Goal: Information Seeking & Learning: Check status

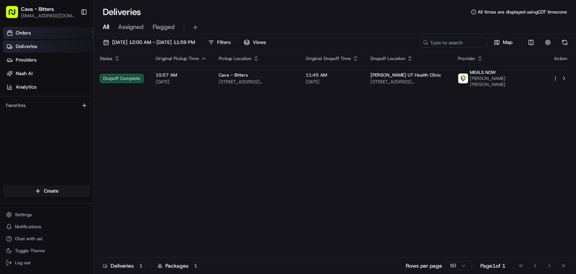
click at [40, 35] on link "Orders" at bounding box center [48, 33] width 90 height 12
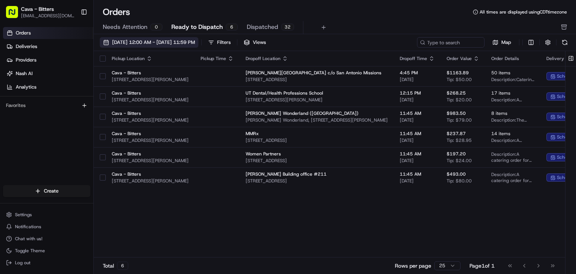
drag, startPoint x: 116, startPoint y: 42, endPoint x: 122, endPoint y: 45, distance: 7.1
click at [116, 42] on span "[DATE] 12:00 AM - [DATE] 11:59 PM" at bounding box center [153, 42] width 83 height 7
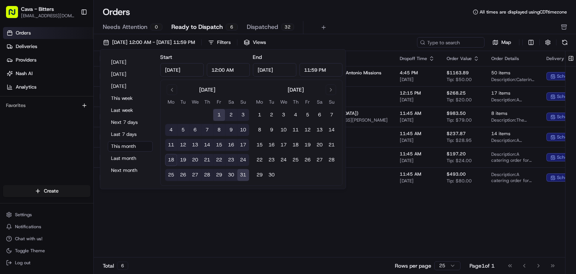
click at [182, 162] on button "19" at bounding box center [183, 160] width 12 height 12
type input "[DATE]"
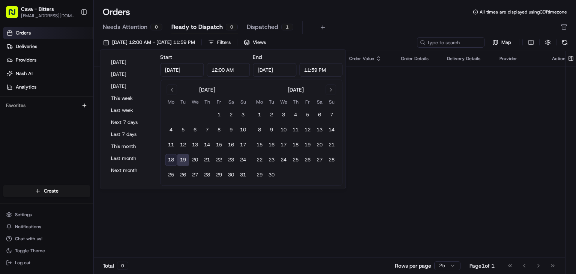
click at [400, 138] on div "Pickup Location Pickup Time Dropoff Location Dropoff Time Order Value Order Det…" at bounding box center [334, 154] width 480 height 206
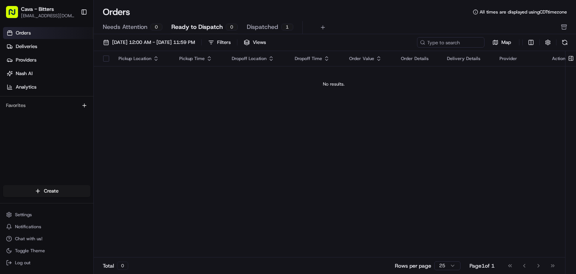
click at [80, 15] on button "Toggle Sidebar" at bounding box center [84, 12] width 13 height 13
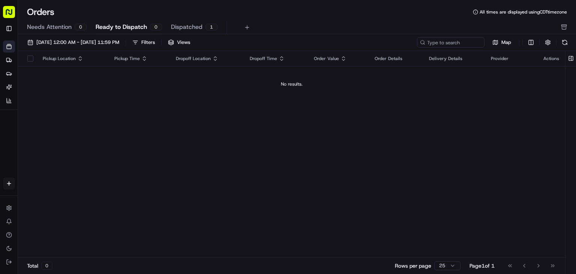
click at [564, 31] on button "button" at bounding box center [564, 28] width 6 height 10
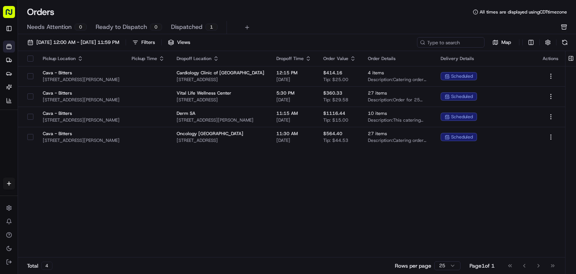
click at [561, 24] on body "Cava - Bitters [EMAIL_ADDRESS][DOMAIN_NAME] Toggle Sidebar Orders Deliveries Pr…" at bounding box center [288, 137] width 576 height 274
click at [10, 32] on button "Toggle Sidebar" at bounding box center [9, 29] width 12 height 12
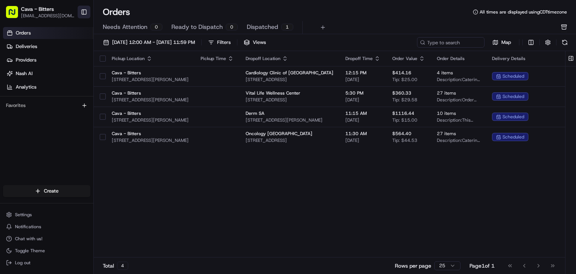
click at [10, 32] on icon at bounding box center [10, 32] width 0 height 2
click at [14, 43] on link "Deliveries" at bounding box center [48, 47] width 90 height 12
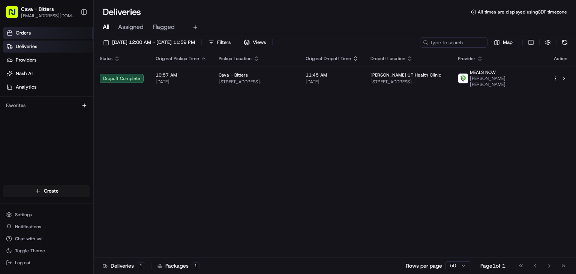
click at [54, 35] on link "Orders" at bounding box center [48, 33] width 90 height 12
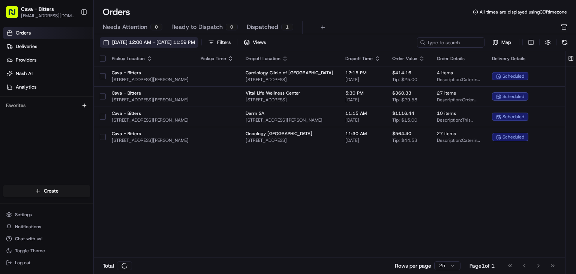
click at [137, 39] on span "[DATE] 12:00 AM - [DATE] 11:59 PM" at bounding box center [153, 42] width 83 height 7
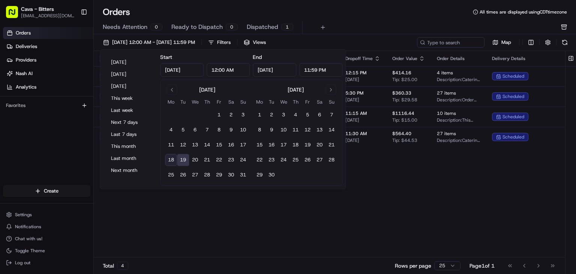
click at [185, 159] on button "19" at bounding box center [183, 160] width 12 height 12
click at [168, 162] on button "18" at bounding box center [171, 160] width 12 height 12
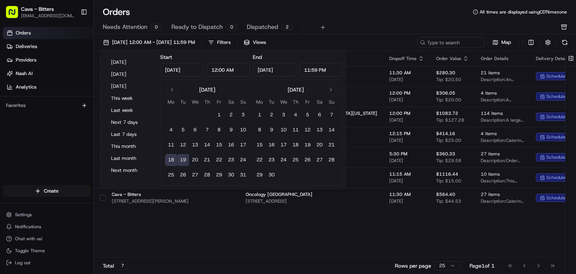
click at [182, 161] on button "19" at bounding box center [183, 160] width 12 height 12
type input "[DATE]"
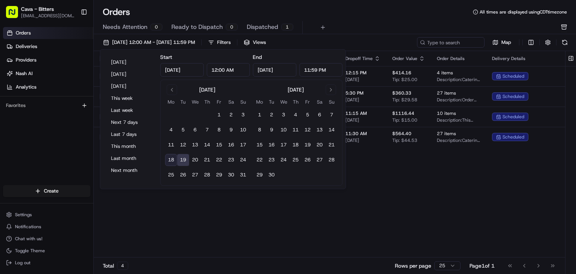
click at [384, 162] on div "Pickup Location Pickup Time Dropoff Location Dropoff Time Order Value Order Det…" at bounding box center [355, 154] width 523 height 206
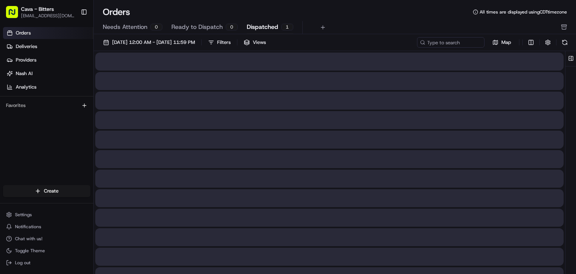
click at [263, 31] on span "Dispatched" at bounding box center [263, 27] width 32 height 9
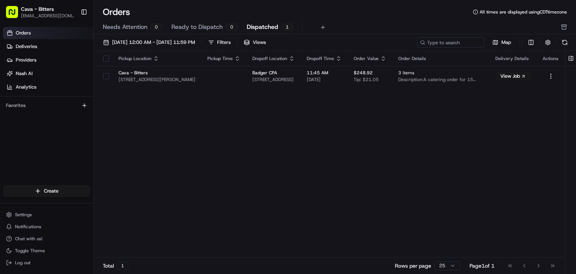
click at [235, 127] on div "Pickup Location Pickup Time Dropoff Location Dropoff Time Order Value Order Det…" at bounding box center [329, 154] width 471 height 206
click at [86, 17] on button "Toggle Sidebar" at bounding box center [84, 12] width 13 height 13
